Goal: Information Seeking & Learning: Learn about a topic

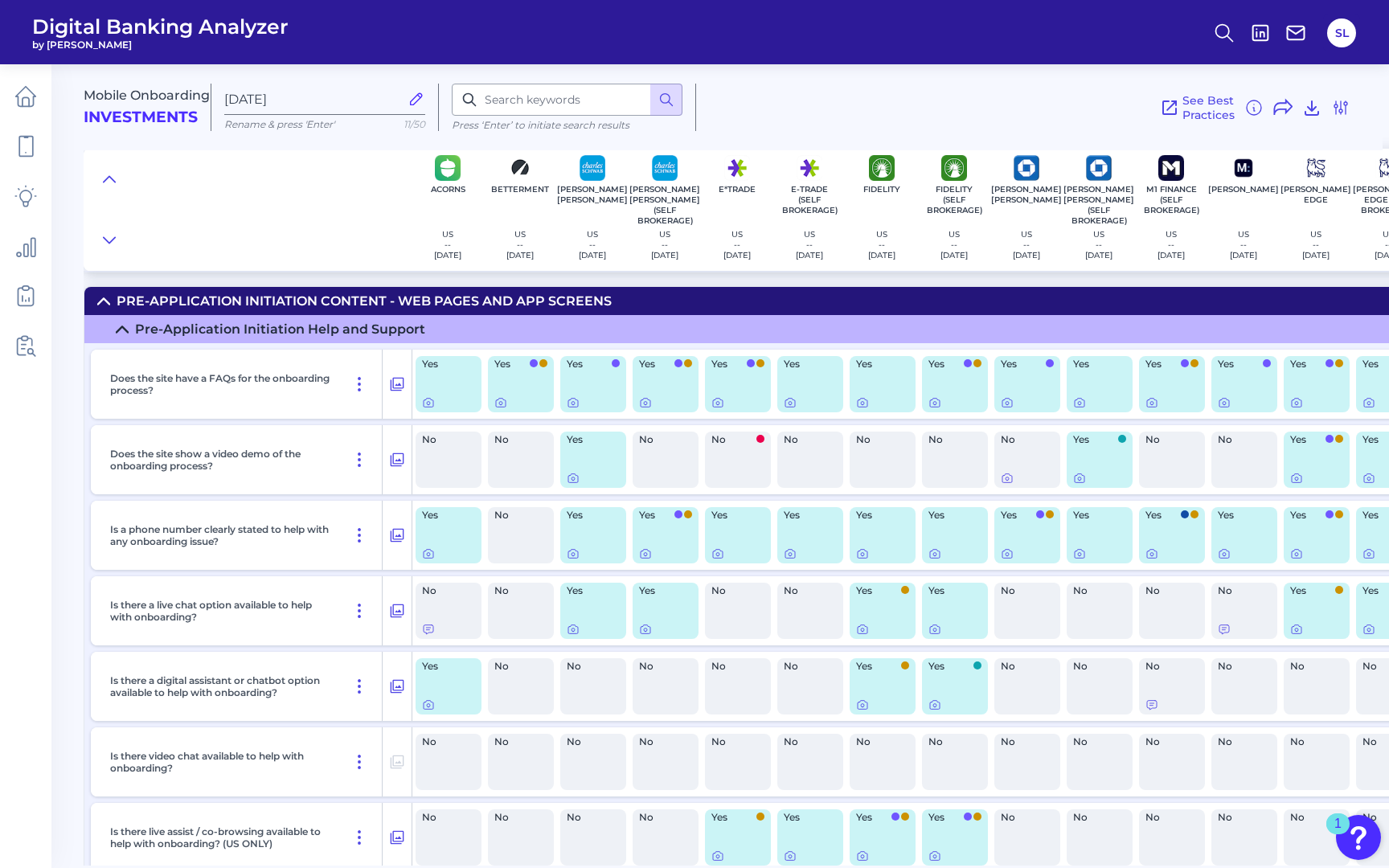
scroll to position [685, 0]
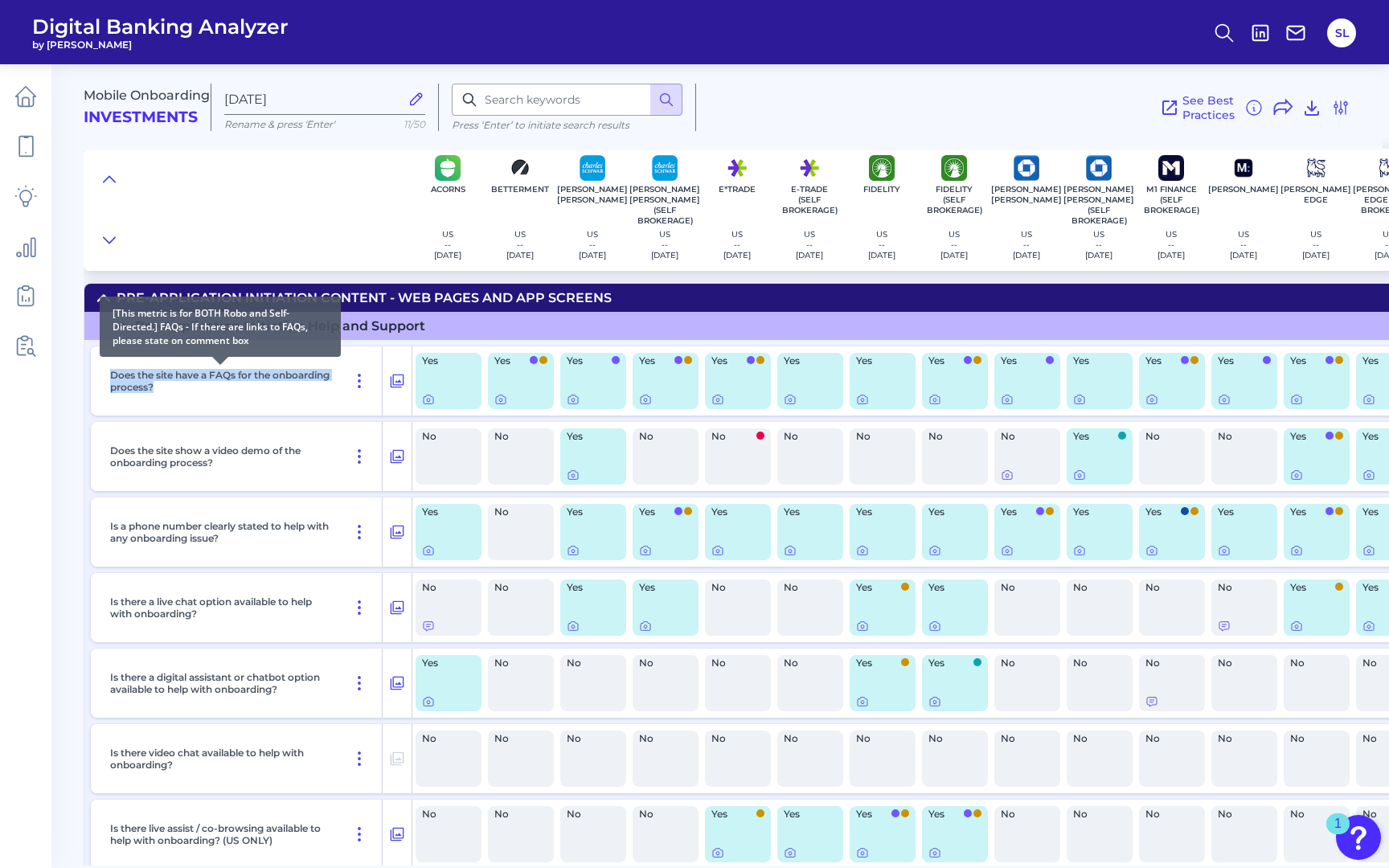
drag, startPoint x: 228, startPoint y: 388, endPoint x: 110, endPoint y: 373, distance: 118.9
click at [110, 373] on p "Does the site have a FAQs for the onboarding process?" at bounding box center [220, 381] width 220 height 24
copy p "Does the site have a FAQs for the onboarding process?"
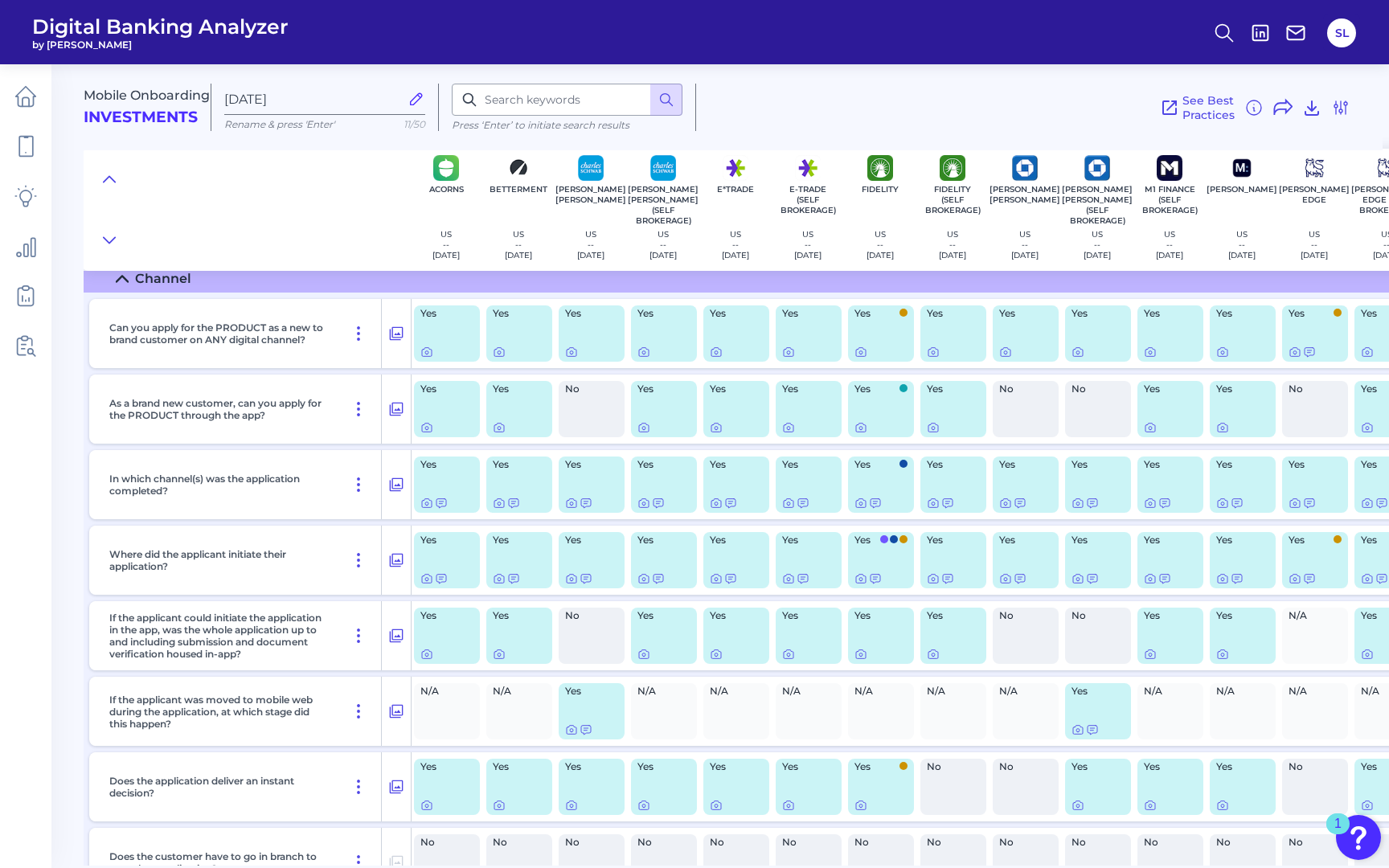
scroll to position [0, 2]
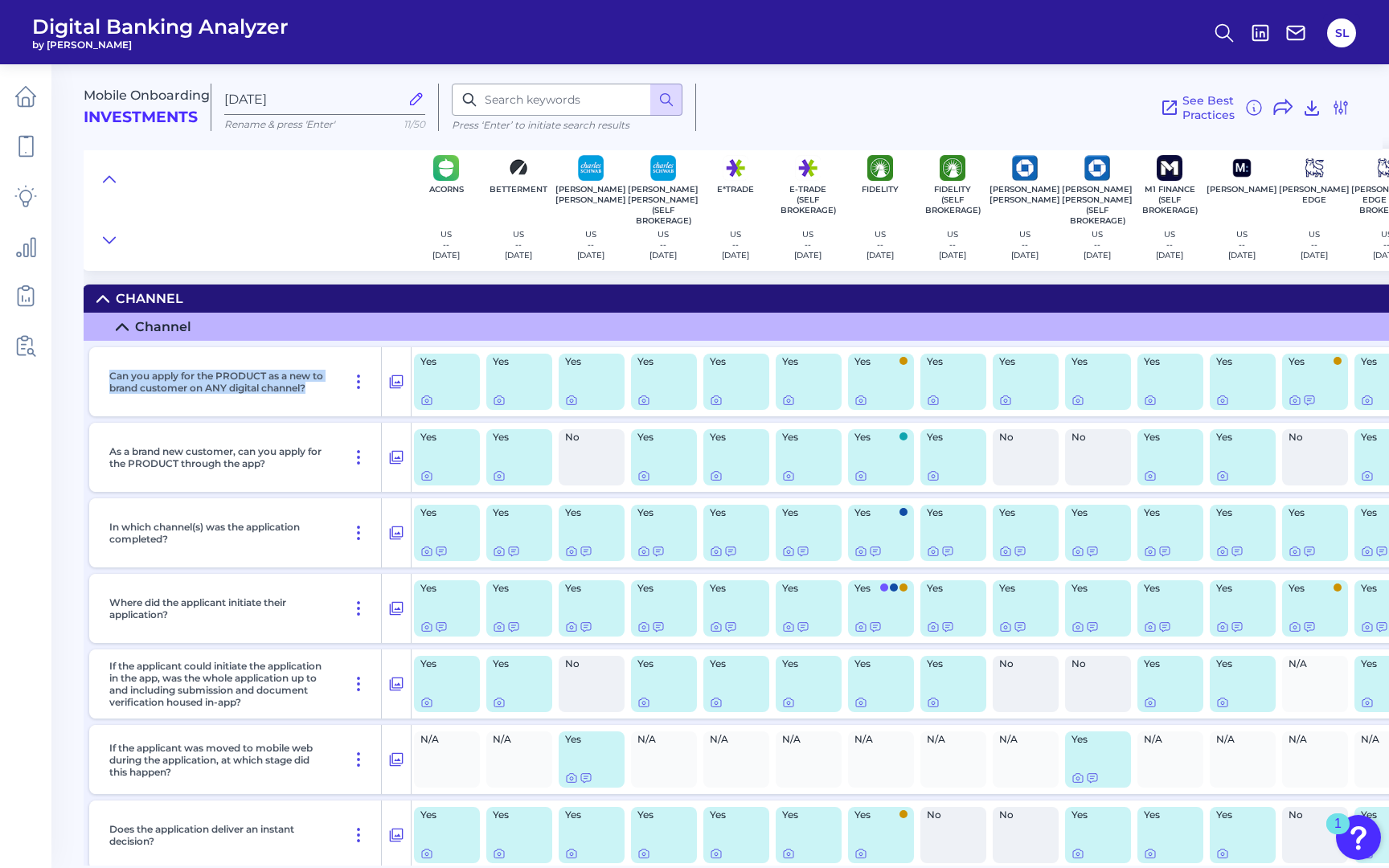
drag, startPoint x: 110, startPoint y: 372, endPoint x: 336, endPoint y: 384, distance: 226.3
click at [336, 384] on div "Can you apply for the PRODUCT as a new to brand customer on ANY digital channel?" at bounding box center [242, 381] width 279 height 69
copy p "Can you apply for the PRODUCT as a new to brand customer on ANY digital channel?"
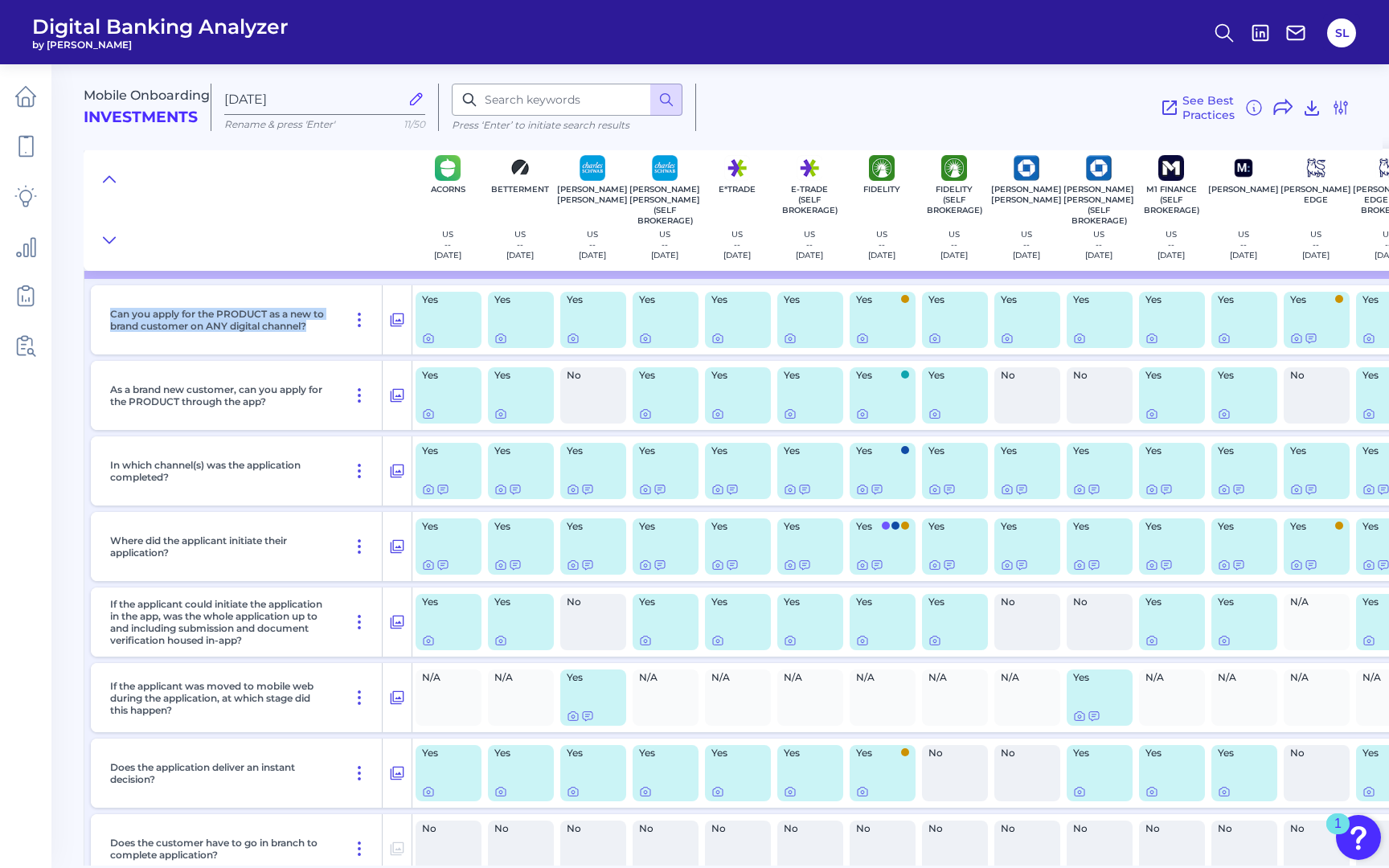
scroll to position [66, 0]
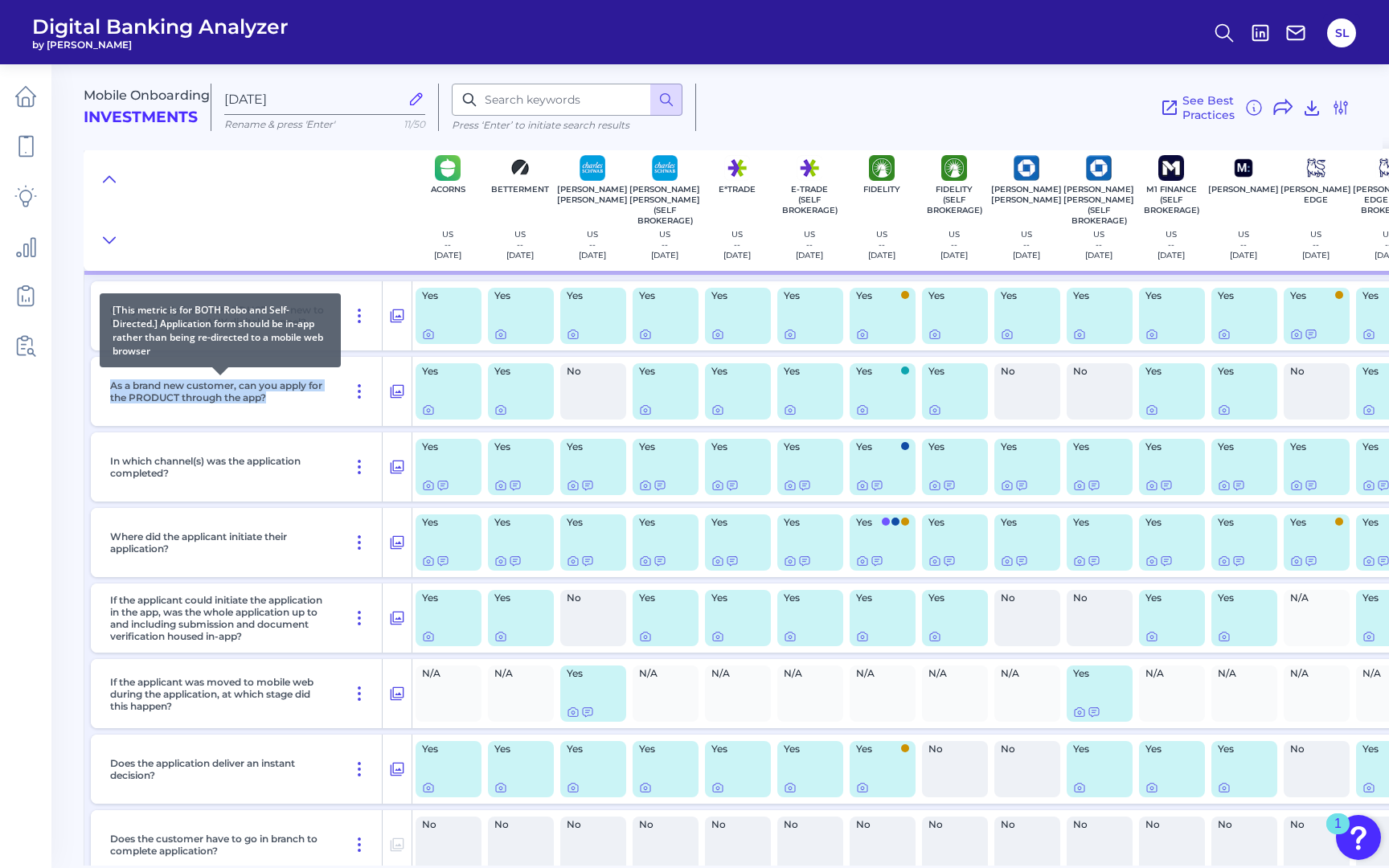
drag, startPoint x: 109, startPoint y: 381, endPoint x: 282, endPoint y: 393, distance: 173.4
click at [282, 393] on div "As a brand new customer, can you apply for the PRODUCT through the app?" at bounding box center [243, 390] width 279 height 69
copy p "As a brand new customer, can you apply for the PRODUCT through the app?"
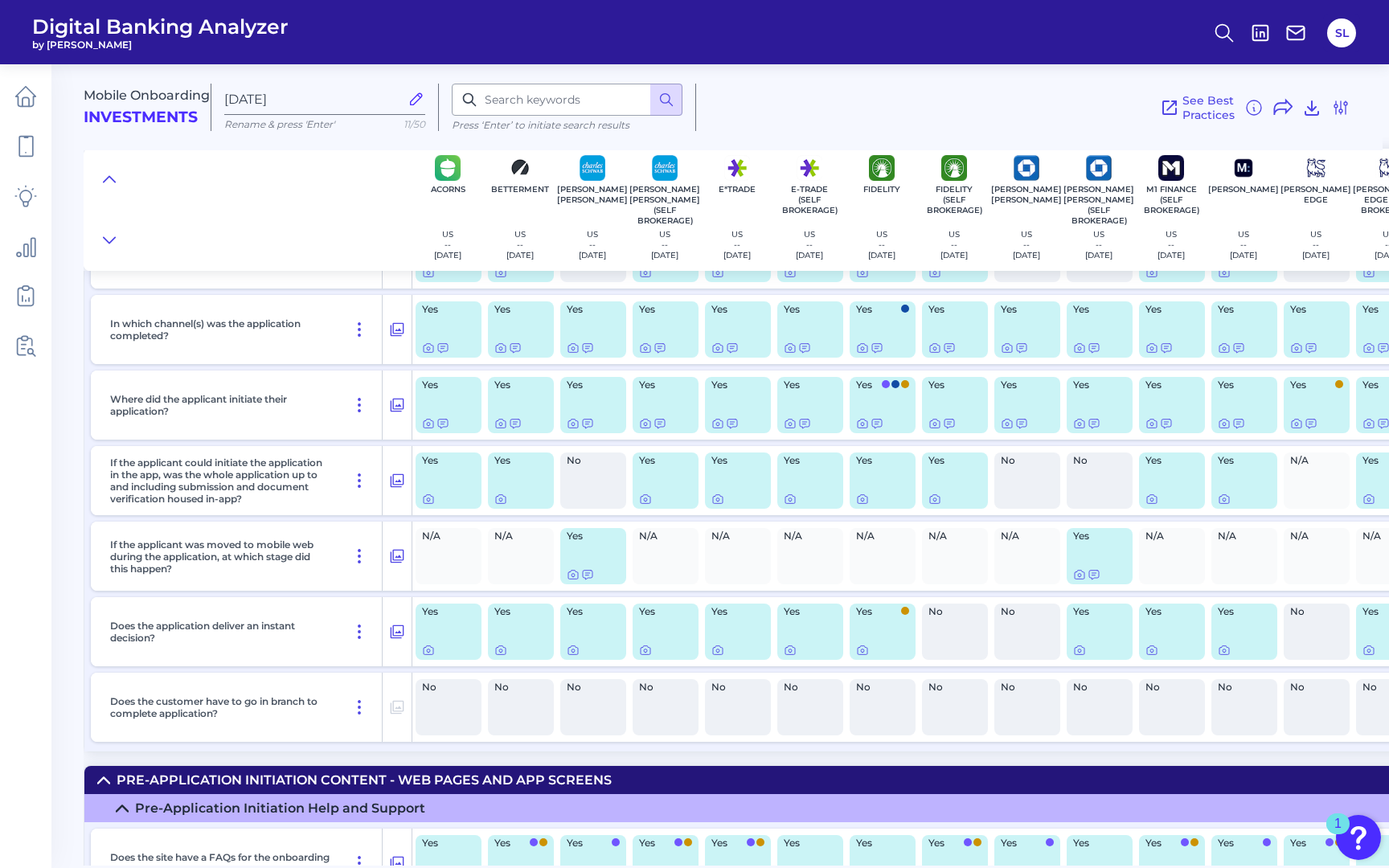
scroll to position [207, 0]
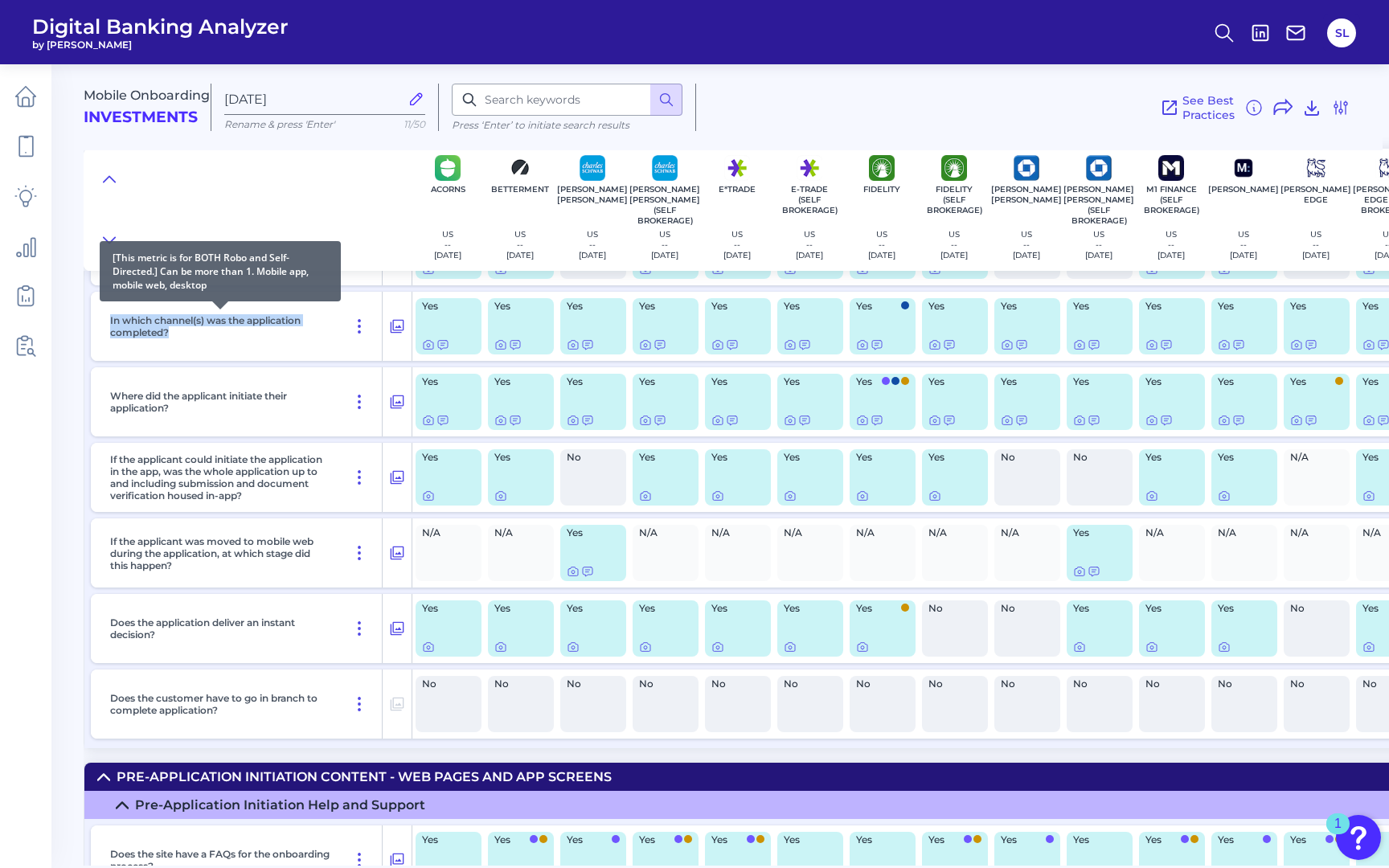
drag, startPoint x: 107, startPoint y: 317, endPoint x: 208, endPoint y: 329, distance: 101.7
click at [208, 329] on div "In which channel(s) was the application completed?" at bounding box center [243, 326] width 279 height 69
copy p "In which channel(s) was the application completed?"
